Goal: Information Seeking & Learning: Learn about a topic

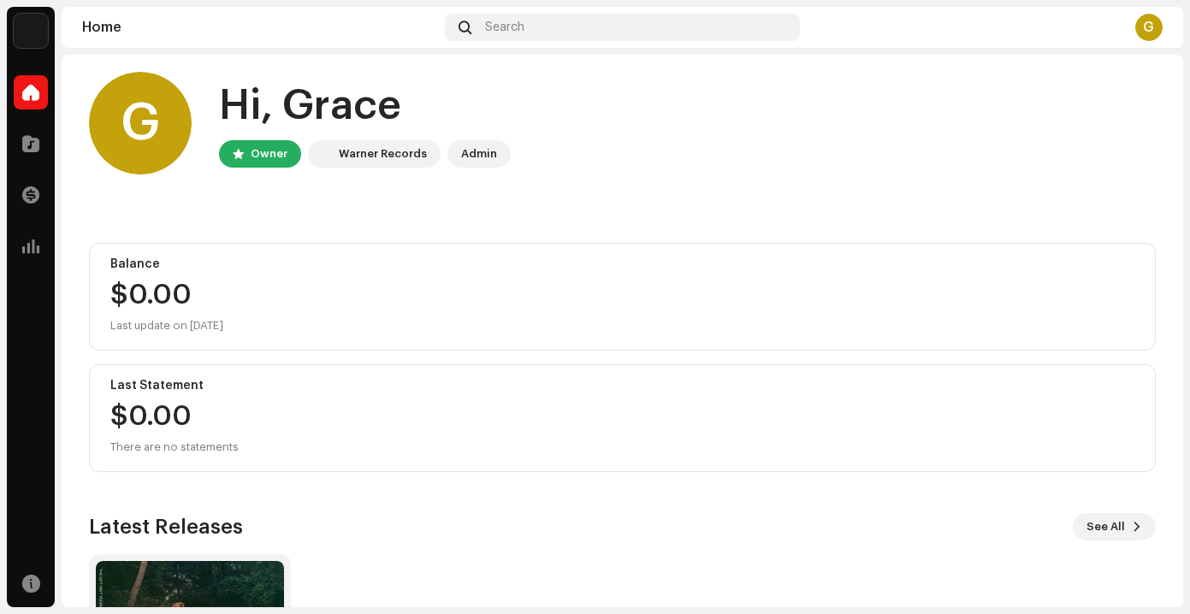
scroll to position [231, 0]
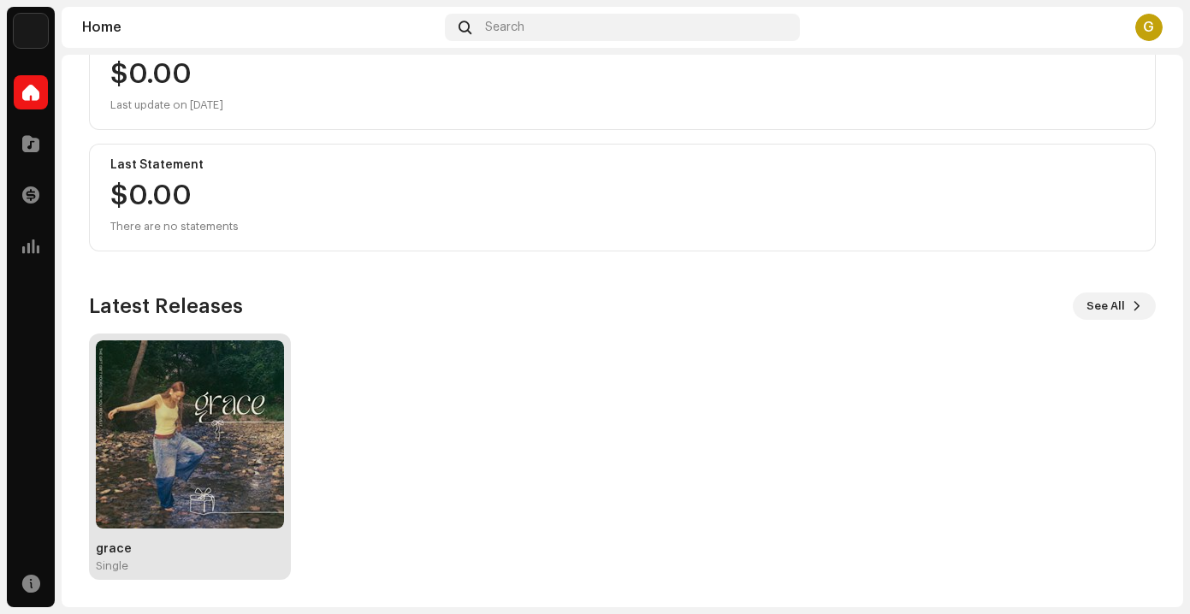
click at [239, 427] on img at bounding box center [190, 435] width 188 height 188
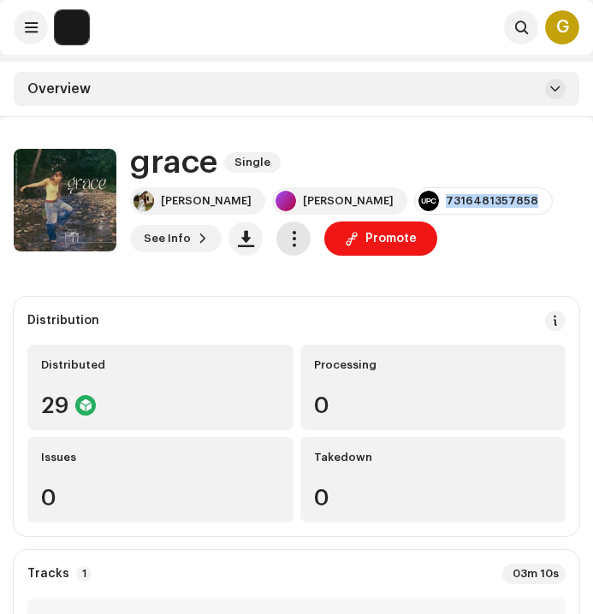
click at [288, 240] on span "button" at bounding box center [294, 239] width 16 height 14
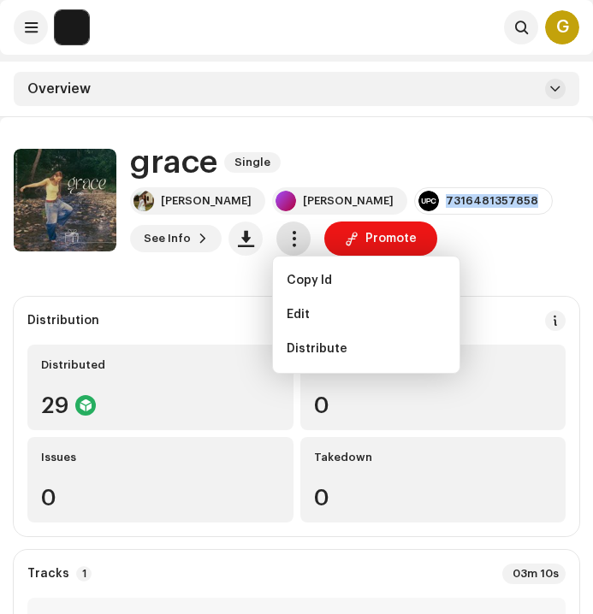
click at [288, 240] on span "button" at bounding box center [294, 239] width 16 height 14
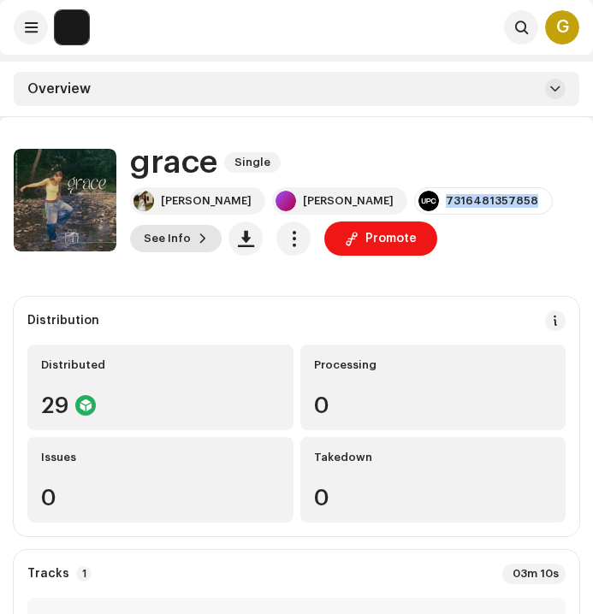
click at [198, 232] on span at bounding box center [203, 239] width 10 height 14
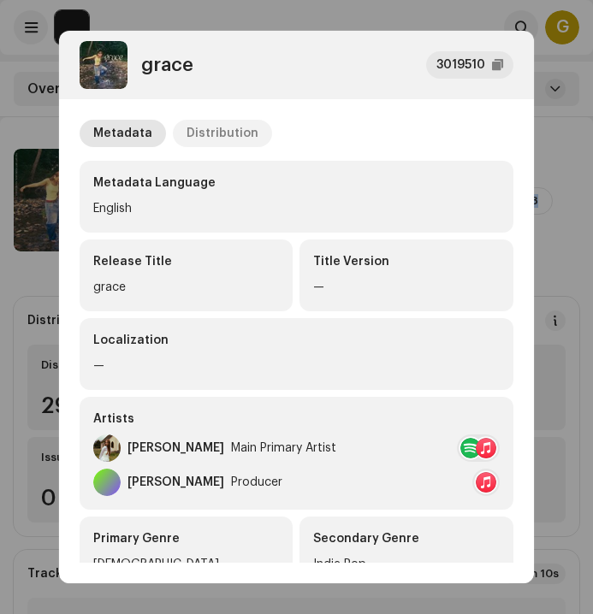
click at [209, 135] on div "Distribution" at bounding box center [223, 133] width 72 height 27
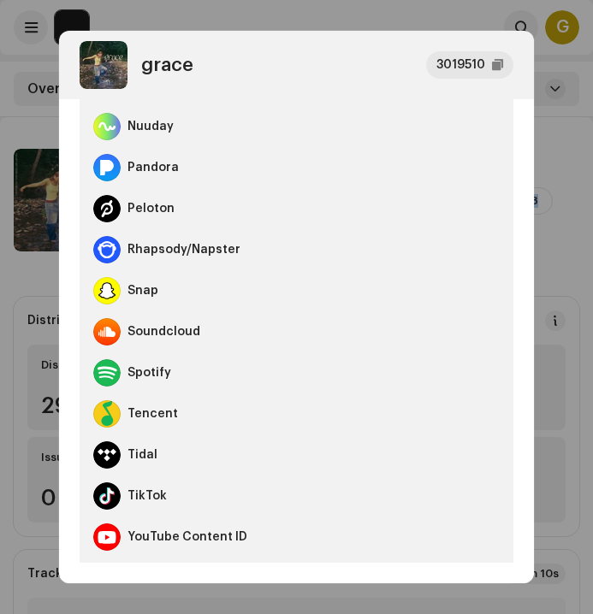
scroll to position [940, 0]
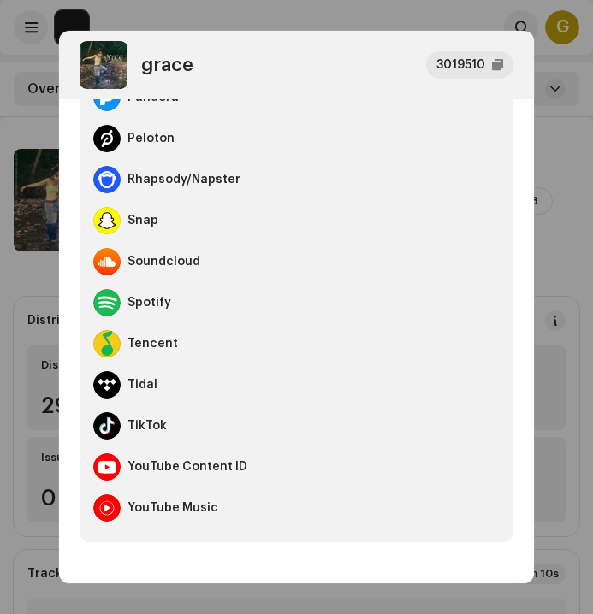
click at [121, 303] on div "Spotify" at bounding box center [296, 302] width 406 height 41
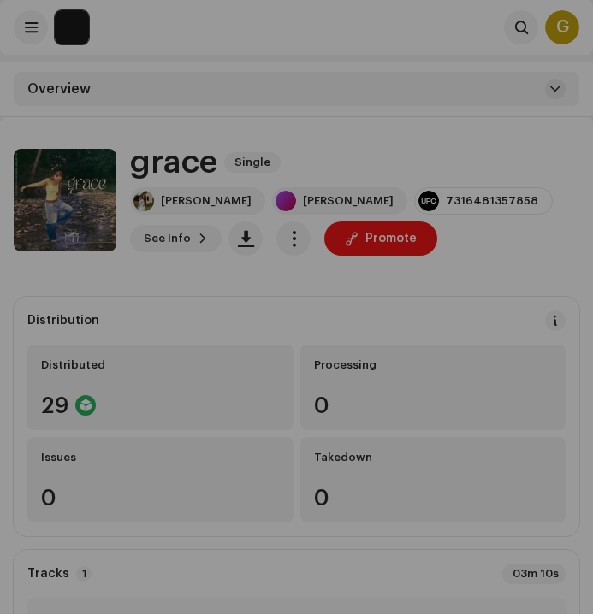
click at [561, 122] on div "grace 3019510 Metadata Distribution Release Date [DATE], undefined (GMT-4) Dist…" at bounding box center [296, 307] width 593 height 614
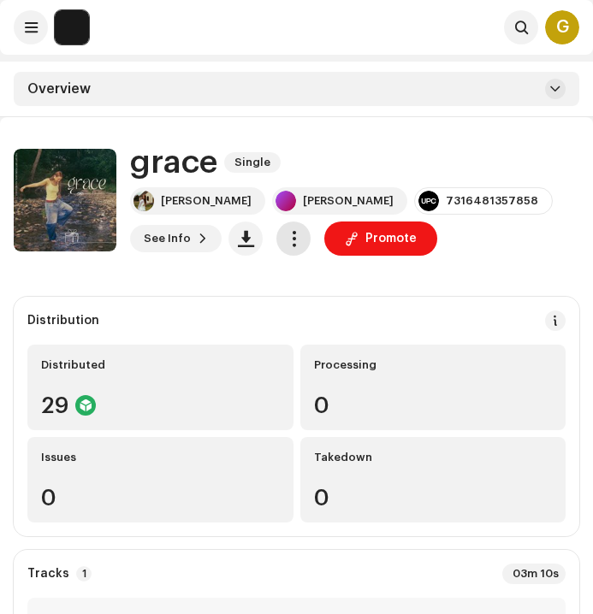
click at [294, 246] on span "button" at bounding box center [294, 239] width 16 height 14
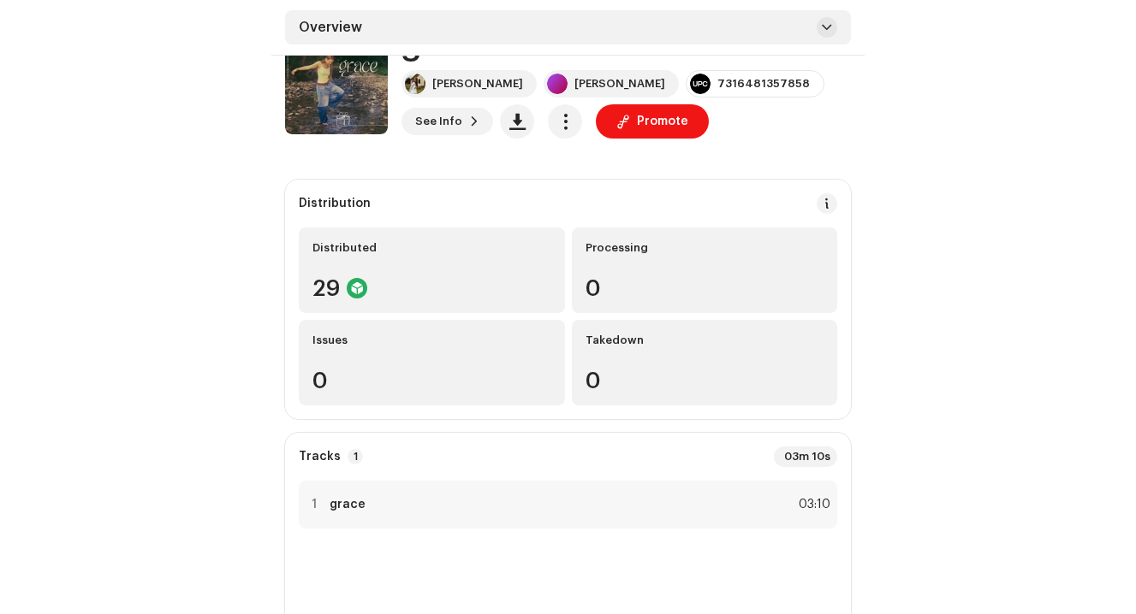
scroll to position [0, 0]
